Goal: Transaction & Acquisition: Download file/media

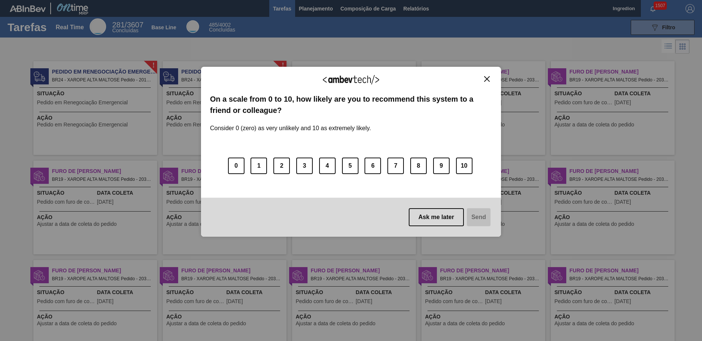
click at [487, 79] on img "Close" at bounding box center [487, 79] width 6 height 6
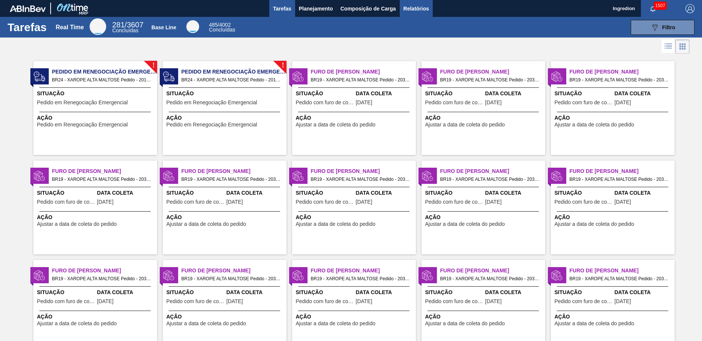
click at [416, 8] on span "Relatórios" at bounding box center [417, 8] width 26 height 9
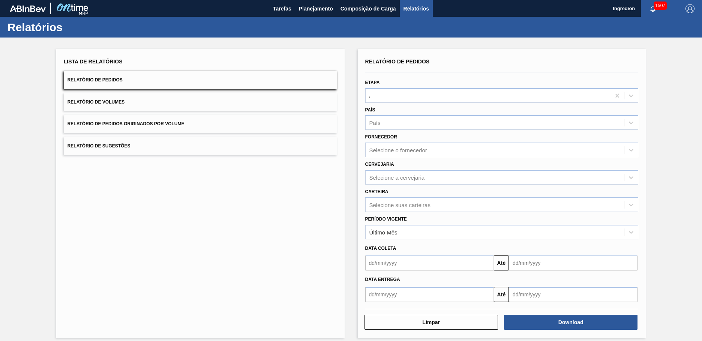
type input "Aguardando Faturamento"
type input "Xarope"
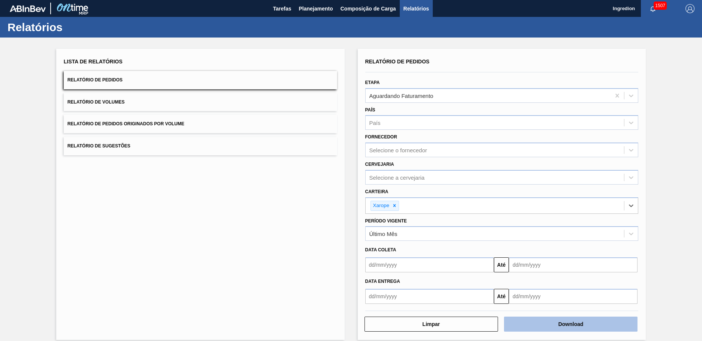
click at [570, 324] on button "Download" at bounding box center [571, 324] width 134 height 15
